Goal: Understand process/instructions

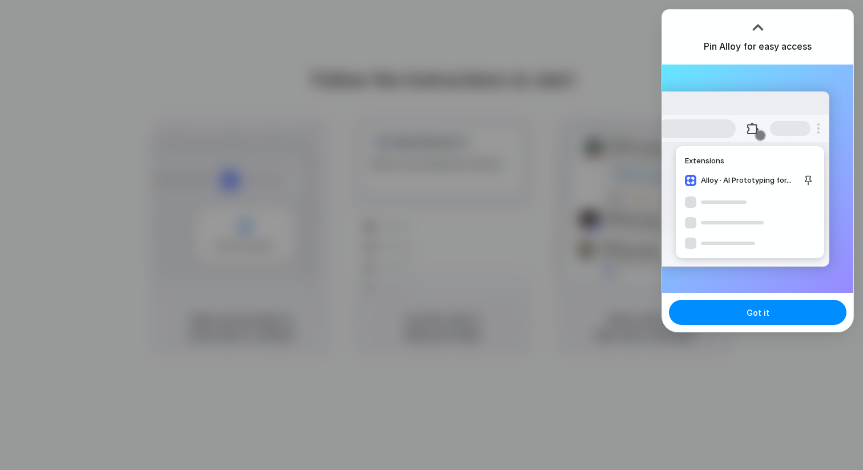
click at [758, 24] on div at bounding box center [758, 27] width 17 height 17
click at [764, 316] on span "Got it" at bounding box center [758, 313] width 23 height 12
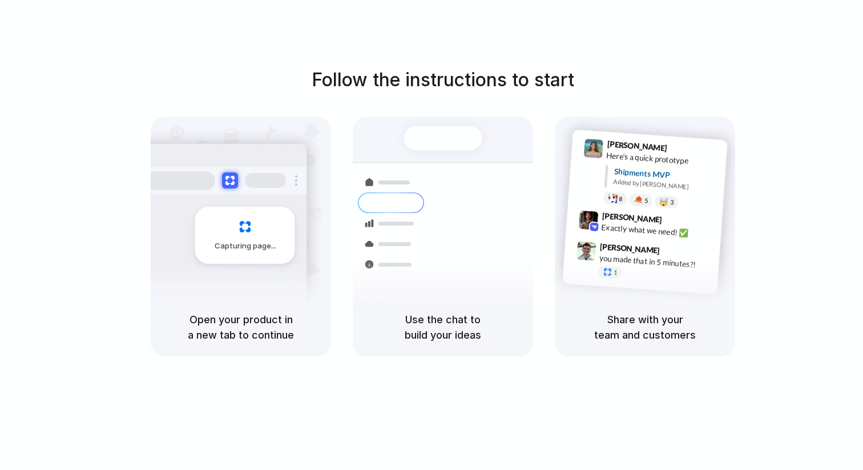
drag, startPoint x: 468, startPoint y: 318, endPoint x: 388, endPoint y: 308, distance: 80.5
click at [388, 308] on div "Use the chat to build your ideas" at bounding box center [443, 327] width 180 height 58
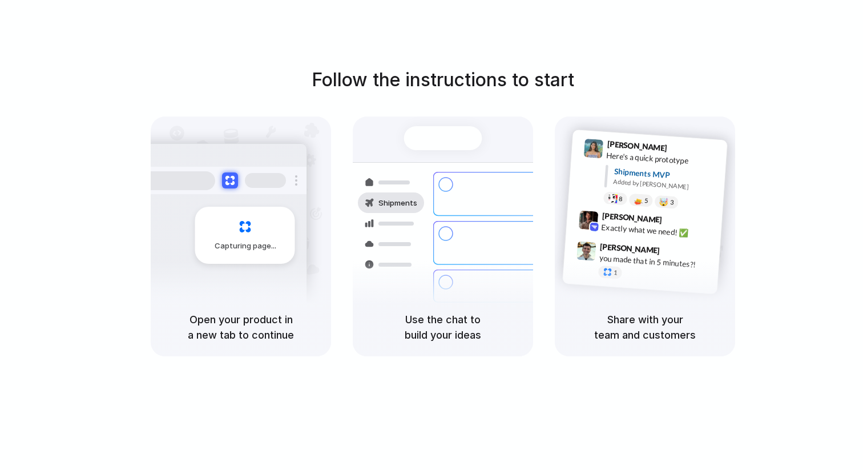
drag, startPoint x: 318, startPoint y: 73, endPoint x: 574, endPoint y: 86, distance: 256.7
click at [574, 86] on h1 "Follow the instructions to start" at bounding box center [443, 79] width 263 height 27
click at [620, 90] on div "Follow the instructions to start Capturing page Open your product in a new tab …" at bounding box center [442, 211] width 863 height 290
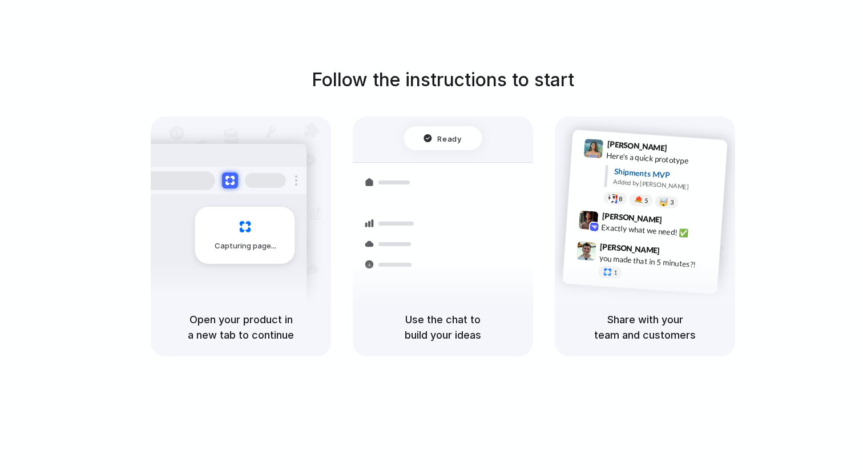
click at [387, 74] on h1 "Follow the instructions to start" at bounding box center [443, 79] width 263 height 27
